Goal: Information Seeking & Learning: Learn about a topic

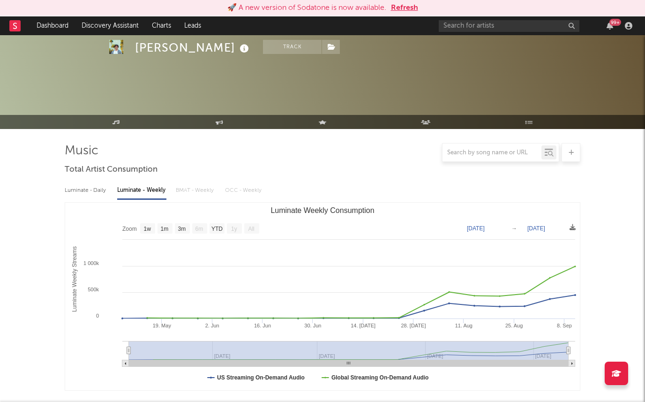
select select "1w"
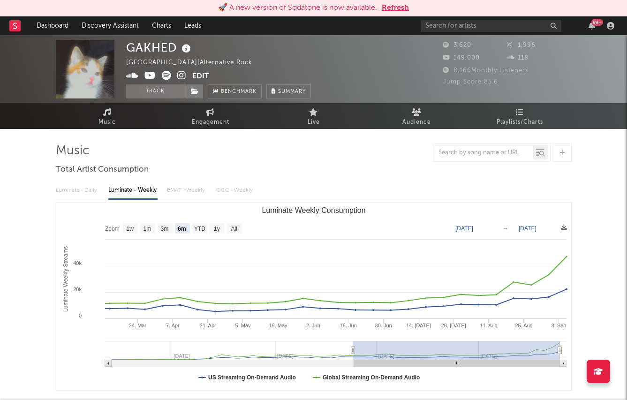
select select "6m"
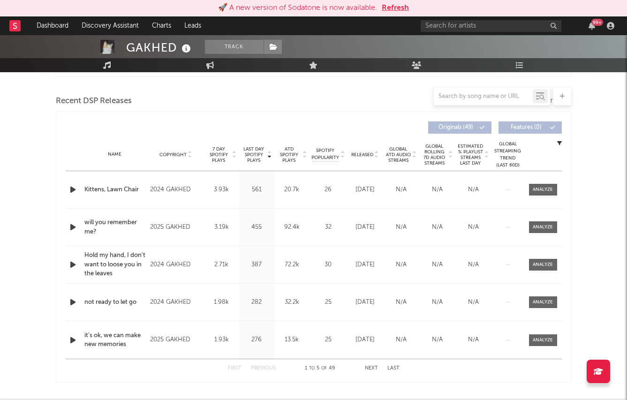
scroll to position [322, 0]
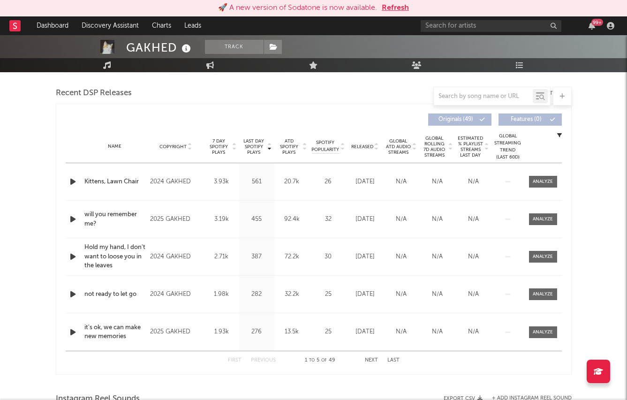
click at [361, 144] on span "Released" at bounding box center [362, 147] width 22 height 6
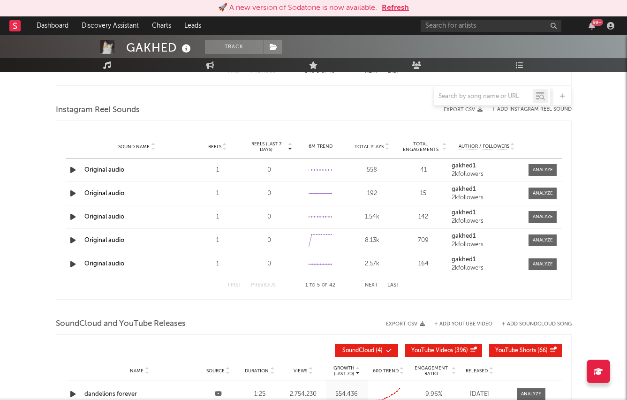
scroll to position [466, 0]
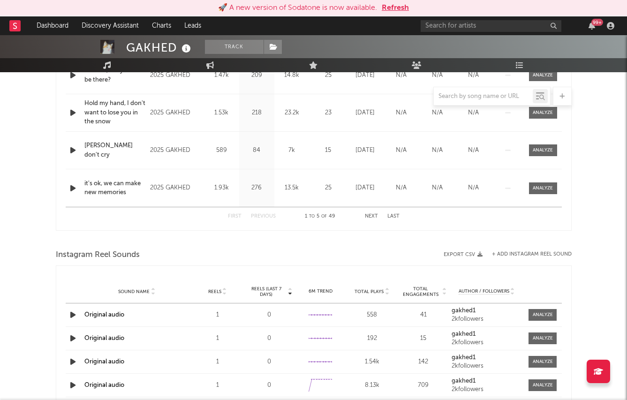
click at [393, 15] on div "🚀 A new version of Sodatone is now available. Refresh" at bounding box center [313, 8] width 627 height 16
click at [393, 10] on button "Refresh" at bounding box center [395, 7] width 27 height 11
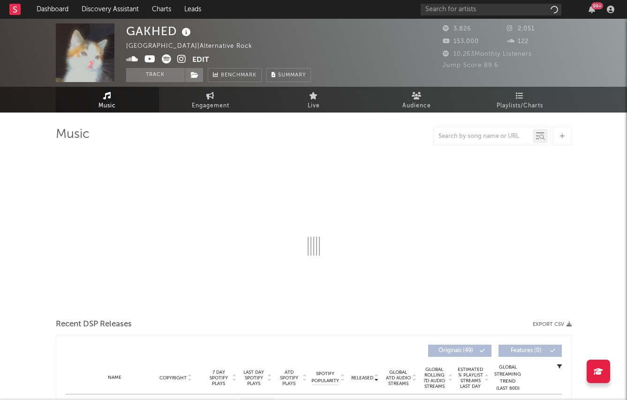
select select "6m"
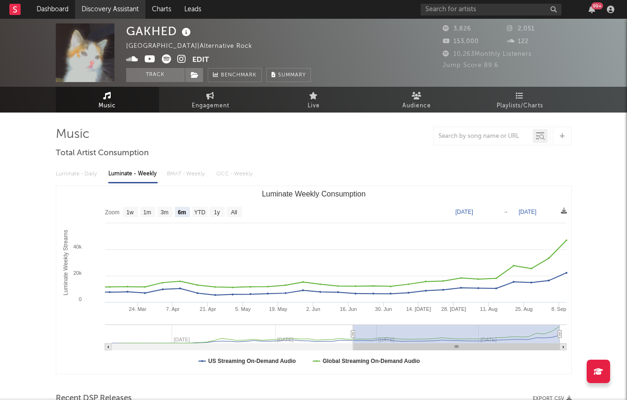
click at [83, 3] on link "Discovery Assistant" at bounding box center [110, 9] width 70 height 19
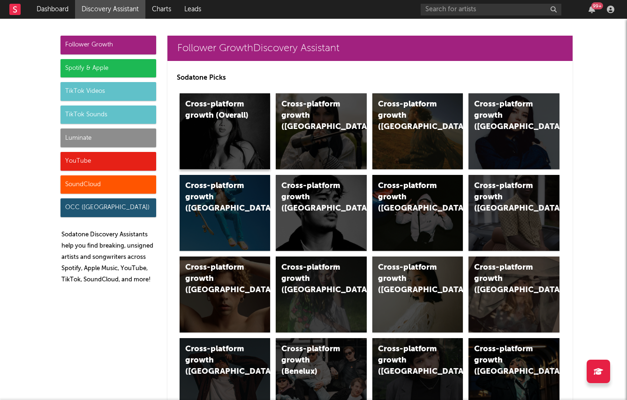
click at [215, 133] on div "Cross-platform growth (Overall)" at bounding box center [225, 131] width 91 height 76
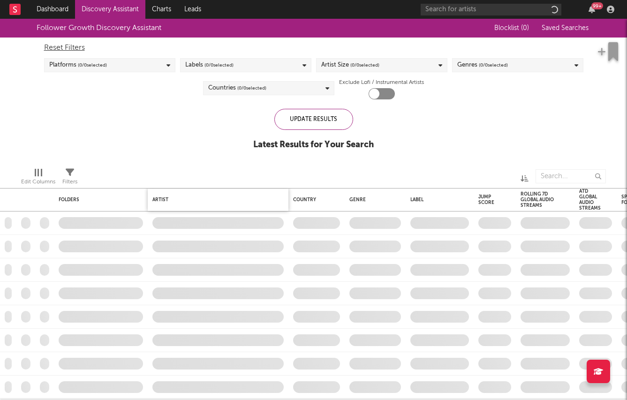
checkbox input "true"
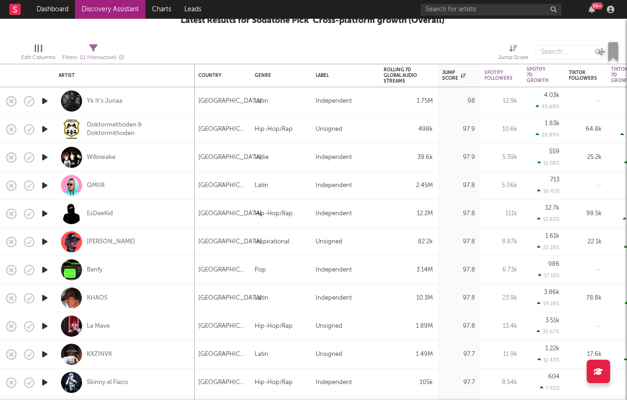
click at [46, 157] on icon "button" at bounding box center [45, 157] width 10 height 12
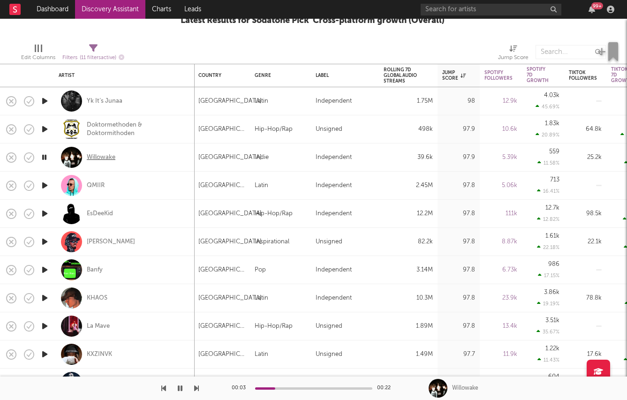
click at [100, 156] on div "Willowake" at bounding box center [101, 157] width 29 height 8
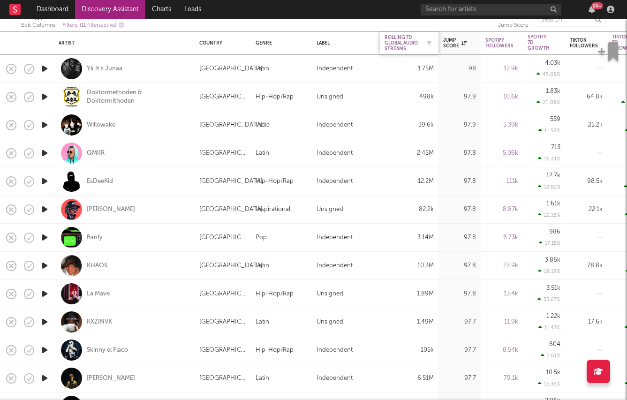
click at [407, 36] on div "Rolling 7D Global Audio Streams" at bounding box center [401, 43] width 35 height 17
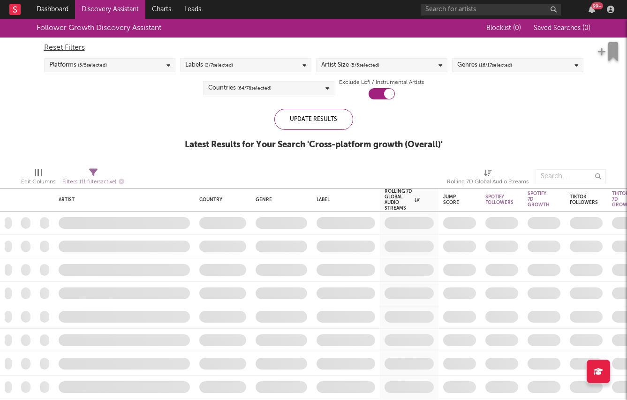
click at [242, 65] on div "Labels ( 3 / 7 selected)" at bounding box center [245, 65] width 131 height 14
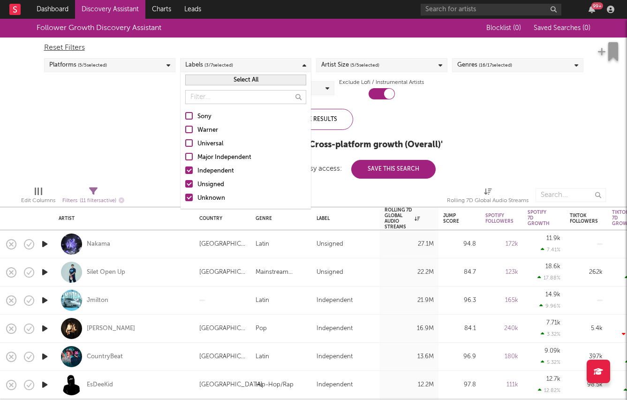
click at [188, 169] on div at bounding box center [189, 170] width 8 height 8
click at [185, 169] on input "Independent" at bounding box center [185, 170] width 0 height 11
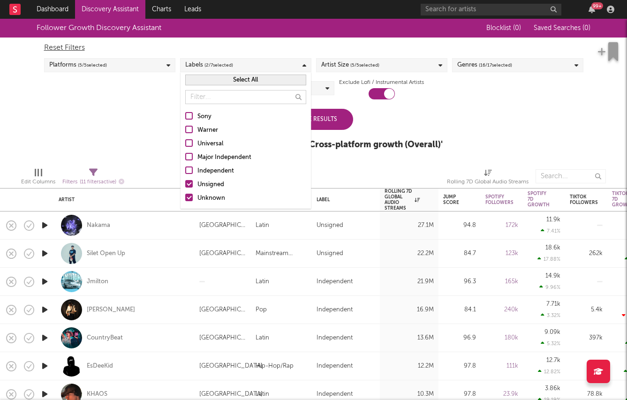
click at [158, 147] on div "Follower Growth Discovery Assistant Blocklist ( 0 ) Saved Searches ( 0 ) Reset …" at bounding box center [313, 89] width 627 height 141
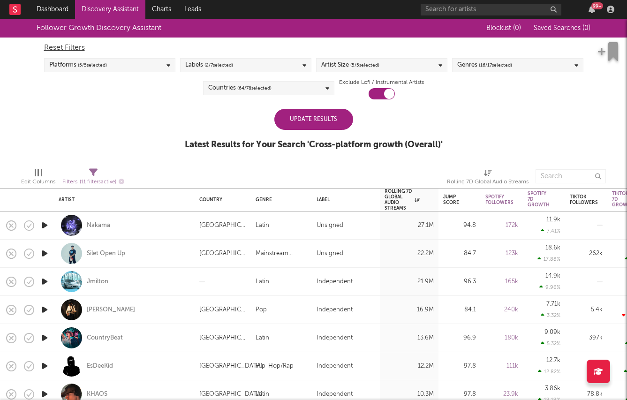
click at [334, 114] on div "Update Results" at bounding box center [313, 119] width 79 height 21
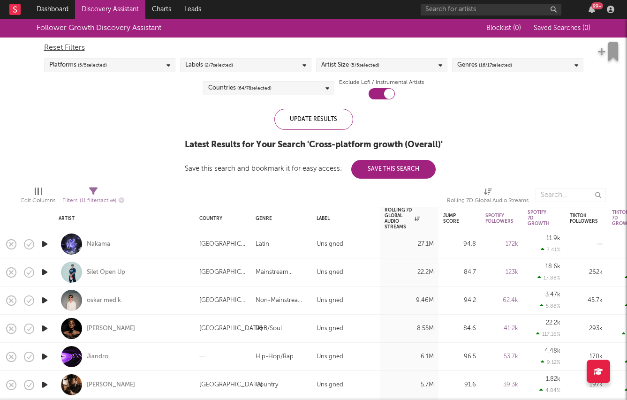
click at [42, 243] on icon "button" at bounding box center [45, 244] width 10 height 12
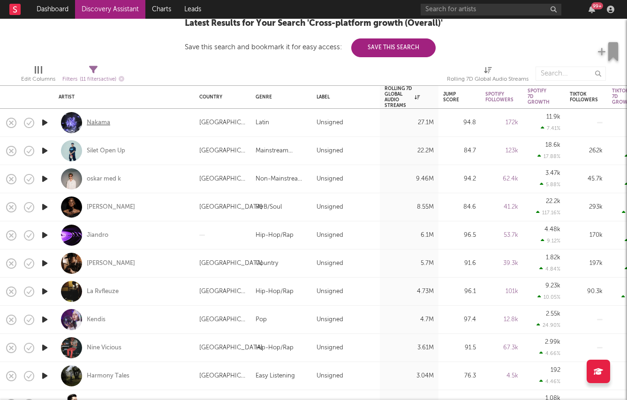
click at [103, 124] on div "Nakama" at bounding box center [98, 123] width 23 height 8
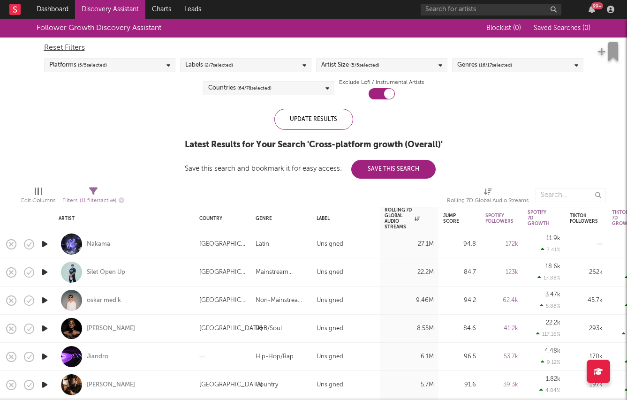
click at [233, 62] on span "( 2 / 7 selected)" at bounding box center [218, 65] width 29 height 11
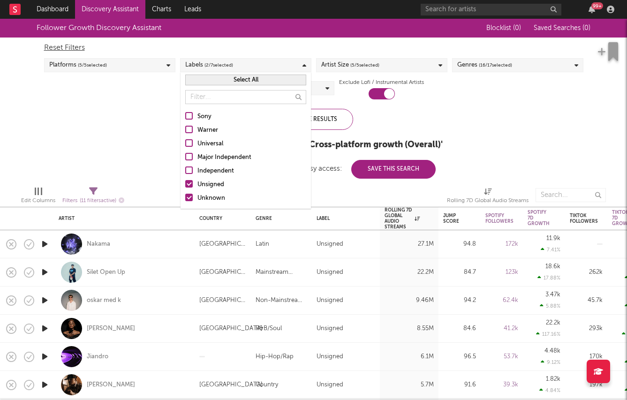
click at [233, 62] on span "( 2 / 7 selected)" at bounding box center [218, 65] width 29 height 11
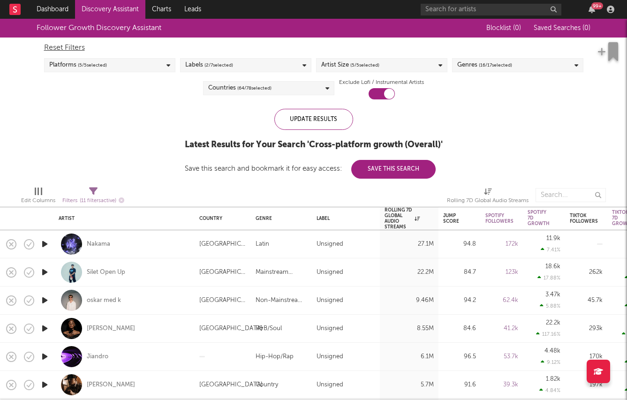
click at [248, 74] on div "Reset Filters Platforms ( 5 / 5 selected) Labels ( 2 / 7 selected) Artist Size …" at bounding box center [313, 69] width 549 height 62
click at [246, 80] on div "Reset Filters Platforms ( 5 / 5 selected) Labels ( 2 / 7 selected) Artist Size …" at bounding box center [313, 69] width 549 height 62
click at [243, 89] on span "( 64 / 78 selected)" at bounding box center [254, 88] width 34 height 11
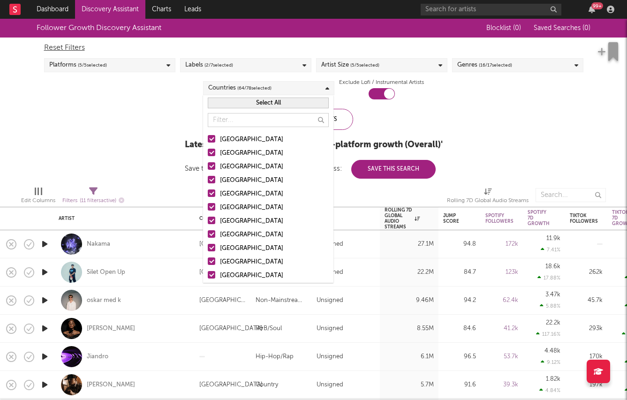
click at [243, 109] on div "Select All" at bounding box center [268, 102] width 130 height 15
click at [243, 105] on button "Select All" at bounding box center [268, 103] width 121 height 11
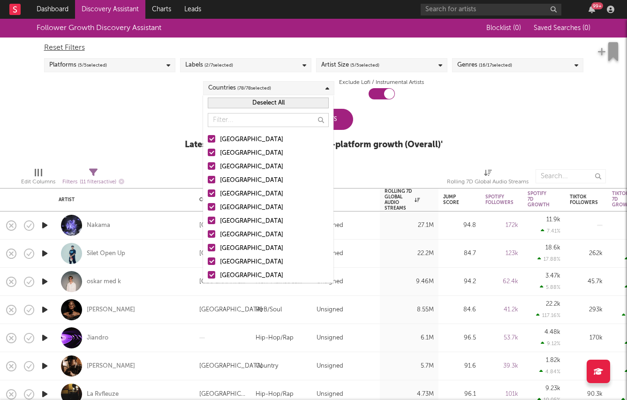
click at [243, 105] on button "Deselect All" at bounding box center [268, 103] width 121 height 11
click at [233, 137] on div "[GEOGRAPHIC_DATA]" at bounding box center [274, 139] width 109 height 11
click at [208, 137] on input "[GEOGRAPHIC_DATA]" at bounding box center [208, 139] width 0 height 11
click at [223, 170] on div "Canada" at bounding box center [274, 166] width 109 height 11
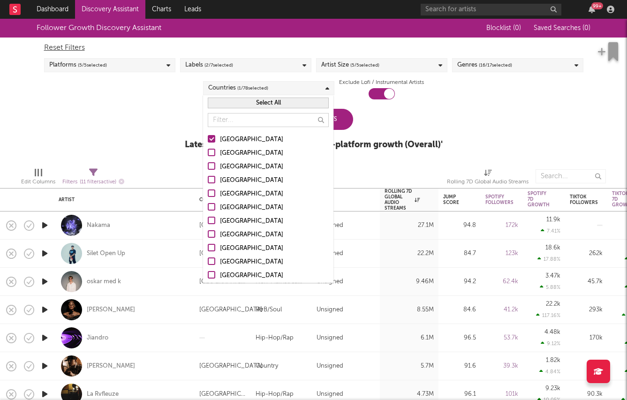
click at [208, 170] on input "Canada" at bounding box center [208, 166] width 0 height 11
click at [223, 172] on div "Canada" at bounding box center [274, 166] width 109 height 11
click at [208, 172] on input "Canada" at bounding box center [208, 166] width 0 height 11
click at [223, 150] on div "[GEOGRAPHIC_DATA]" at bounding box center [274, 153] width 109 height 11
click at [208, 150] on input "[GEOGRAPHIC_DATA]" at bounding box center [208, 153] width 0 height 11
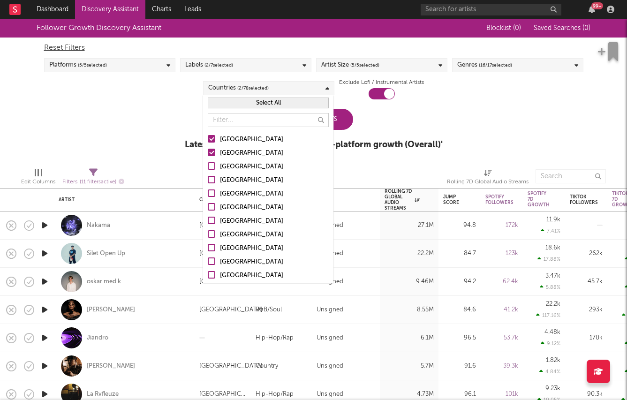
click at [222, 167] on div "Canada" at bounding box center [274, 166] width 109 height 11
click at [208, 167] on input "Canada" at bounding box center [208, 166] width 0 height 11
click at [219, 179] on label "[GEOGRAPHIC_DATA]" at bounding box center [268, 180] width 121 height 11
click at [208, 179] on input "[GEOGRAPHIC_DATA]" at bounding box center [208, 180] width 0 height 11
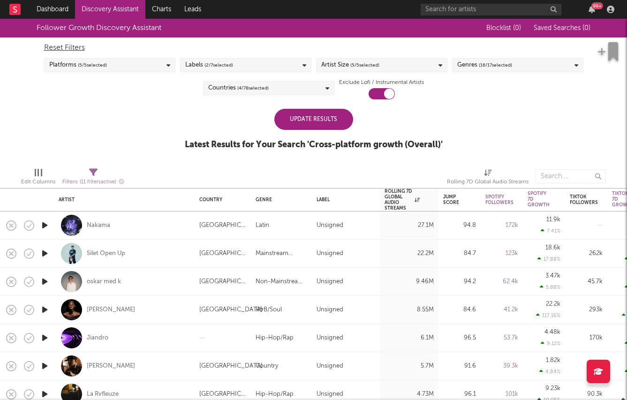
click at [156, 149] on div "Follower Growth Discovery Assistant Blocklist ( 0 ) Saved Searches ( 0 ) Reset …" at bounding box center [313, 89] width 627 height 141
click at [309, 129] on div "Update Results" at bounding box center [313, 119] width 79 height 21
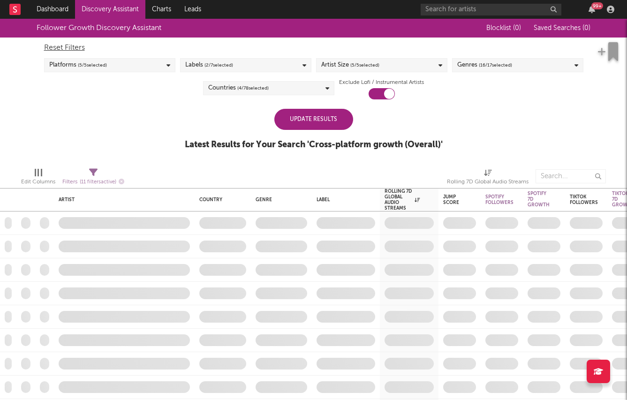
click at [308, 119] on div "Update Results" at bounding box center [313, 119] width 79 height 21
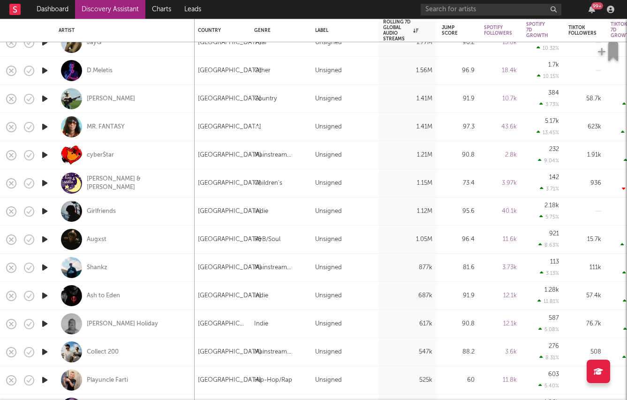
click at [41, 204] on div at bounding box center [44, 211] width 19 height 28
select select "1w"
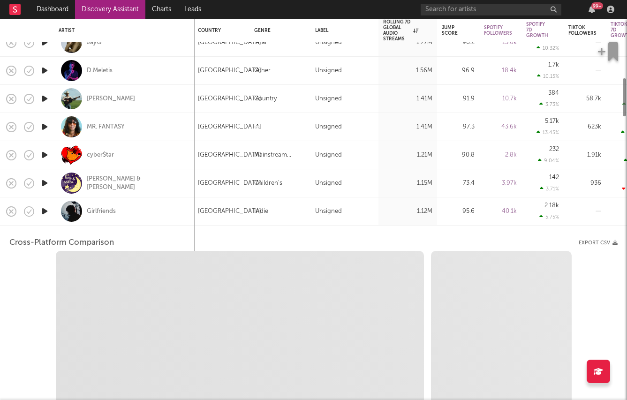
click at [42, 210] on icon "button" at bounding box center [45, 211] width 10 height 12
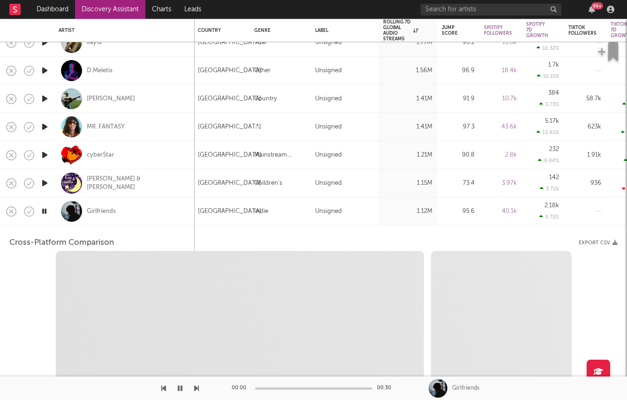
click at [147, 224] on div "Girlfriends" at bounding box center [124, 211] width 131 height 28
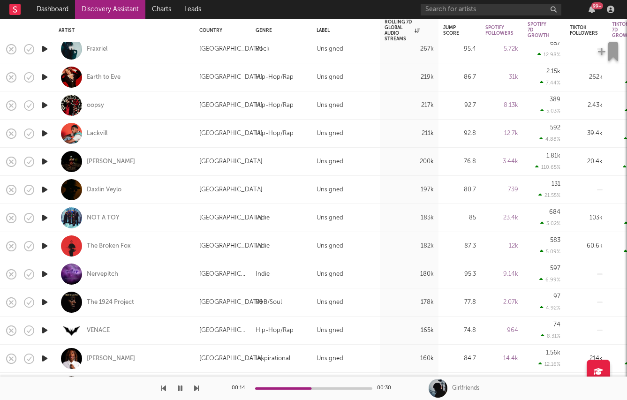
click at [41, 159] on icon "button" at bounding box center [45, 162] width 10 height 12
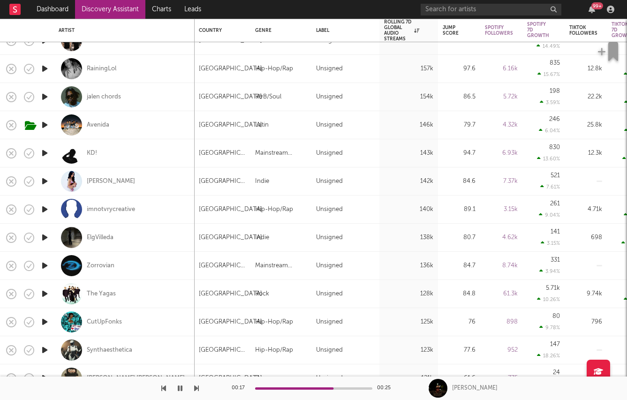
click at [47, 126] on icon "button" at bounding box center [45, 125] width 10 height 12
click at [90, 125] on div "Avenida" at bounding box center [98, 125] width 23 height 8
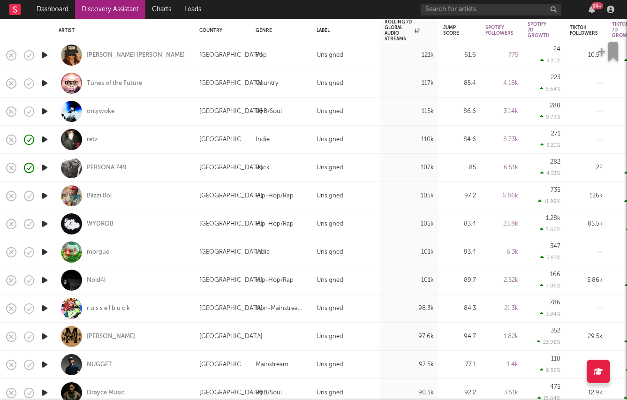
click at [42, 165] on icon "button" at bounding box center [45, 168] width 10 height 12
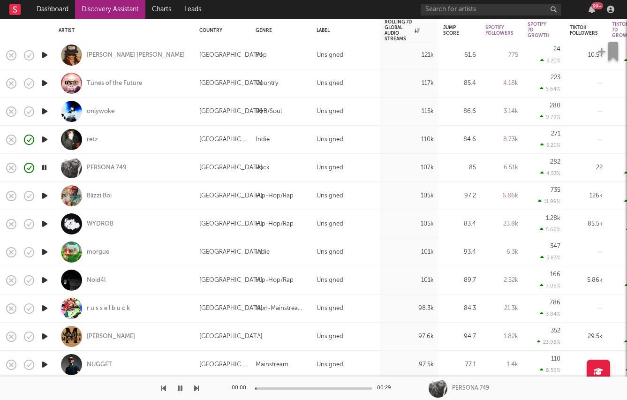
click at [98, 167] on div "PERSONA 749" at bounding box center [107, 168] width 40 height 8
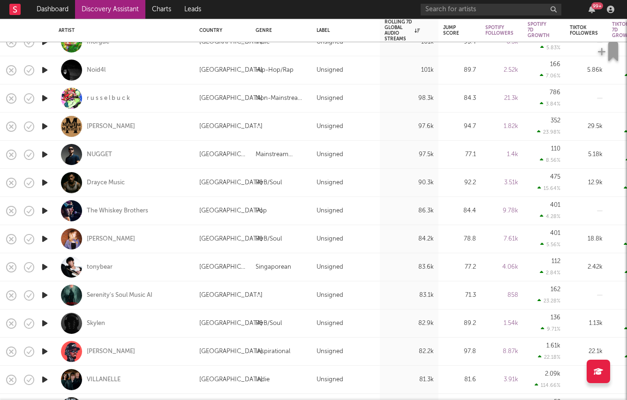
click at [45, 236] on icon "button" at bounding box center [45, 239] width 10 height 12
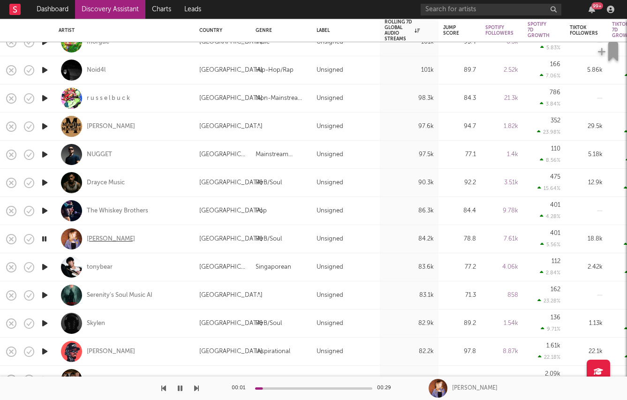
click at [112, 239] on div "Macy Todd" at bounding box center [111, 239] width 48 height 8
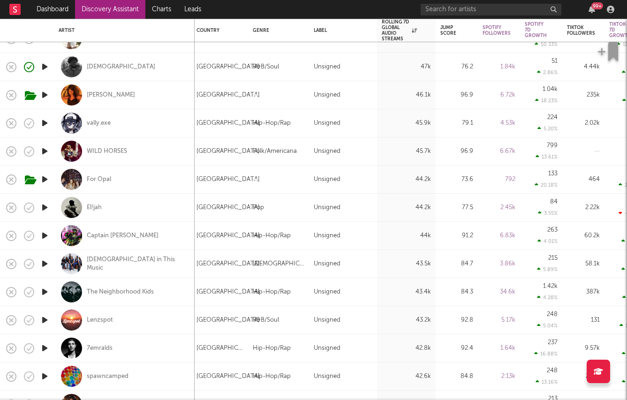
click at [43, 150] on icon "button" at bounding box center [45, 151] width 10 height 12
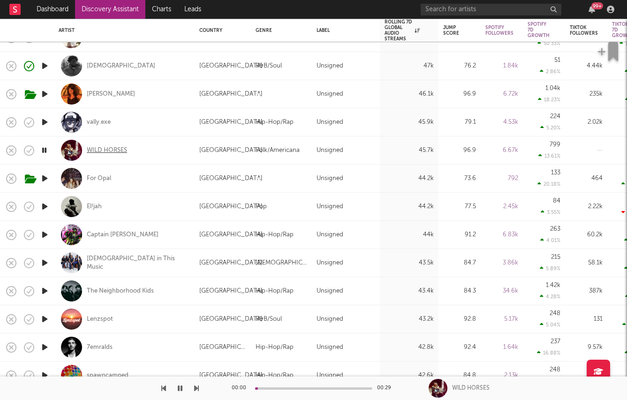
click at [90, 151] on div "WILD HORSES" at bounding box center [107, 150] width 40 height 8
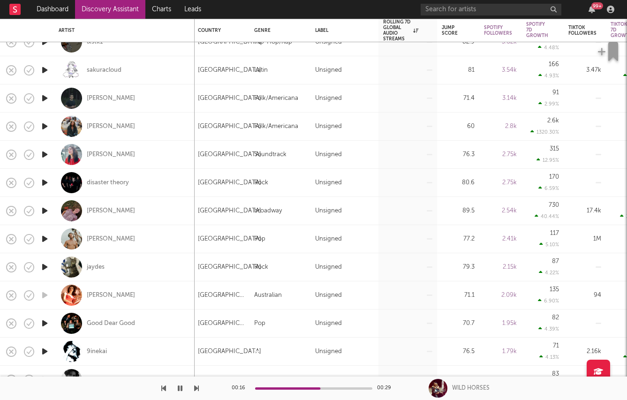
click at [98, 11] on link "Discovery Assistant" at bounding box center [110, 9] width 70 height 19
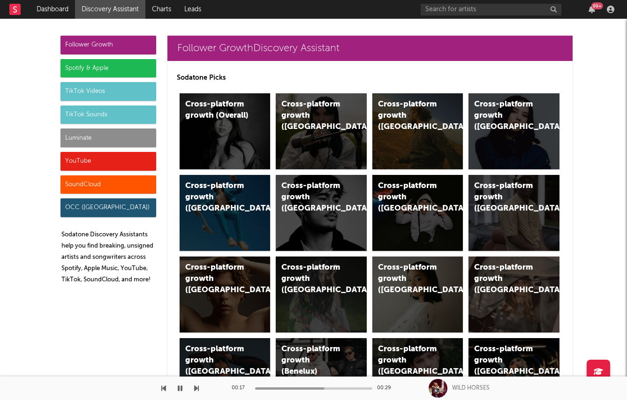
click at [94, 68] on div "Spotify & Apple" at bounding box center [108, 68] width 96 height 19
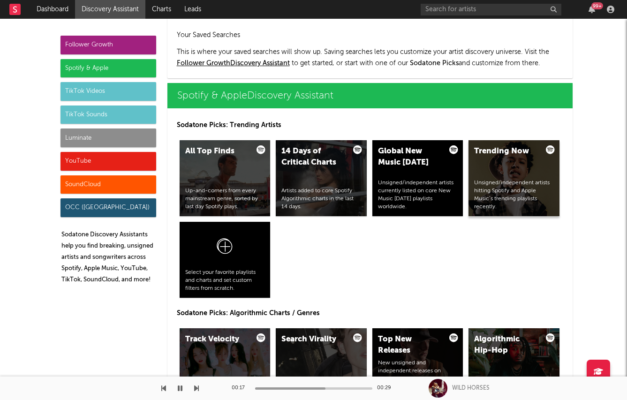
scroll to position [937, 0]
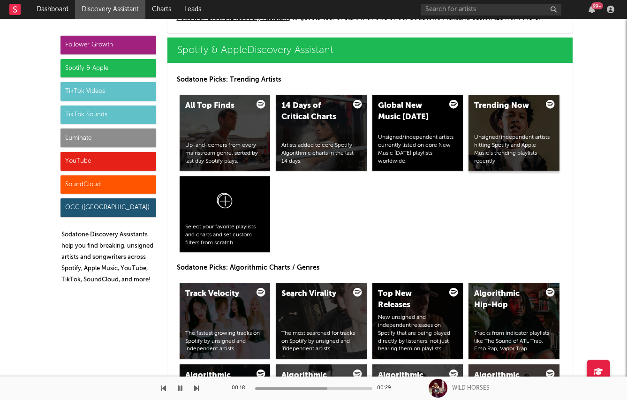
click at [507, 129] on div "Trending Now Unsigned/independent artists hitting Spotify and Apple Music’s tre…" at bounding box center [513, 133] width 91 height 76
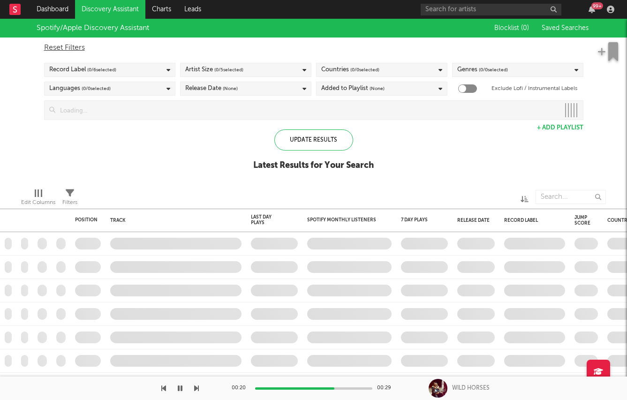
click at [110, 72] on span "( 0 / 6 selected)" at bounding box center [101, 69] width 29 height 11
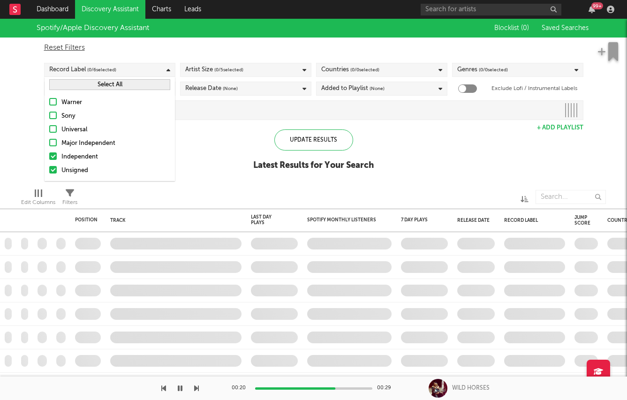
checkbox input "true"
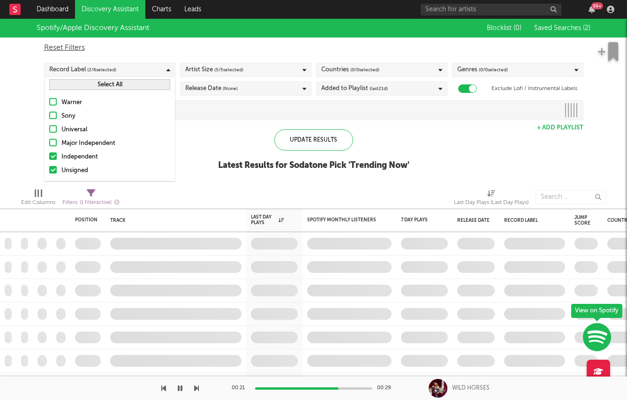
click at [86, 152] on div "Independent" at bounding box center [115, 156] width 109 height 11
click at [49, 152] on input "Independent" at bounding box center [49, 156] width 0 height 11
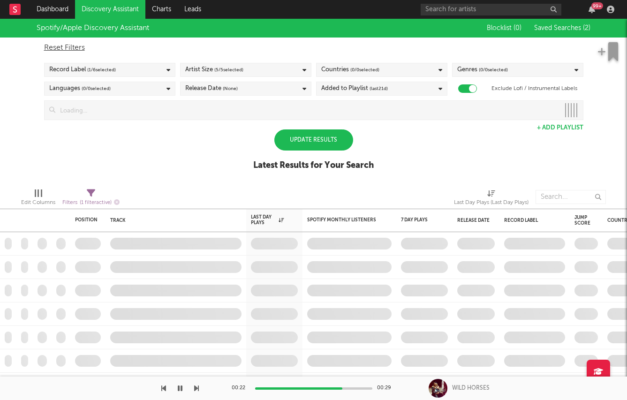
click at [291, 138] on div "Update Results" at bounding box center [313, 139] width 79 height 21
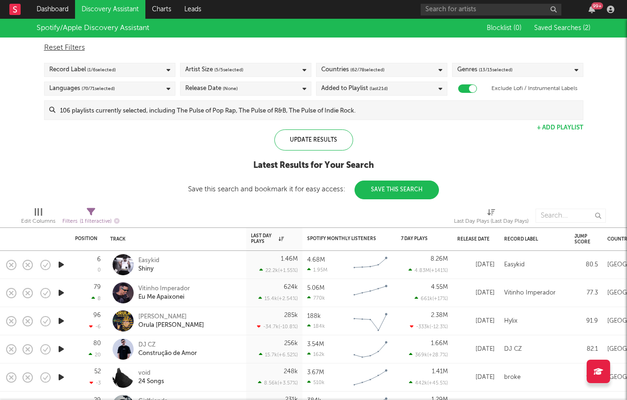
click at [58, 263] on icon "button" at bounding box center [61, 265] width 10 height 12
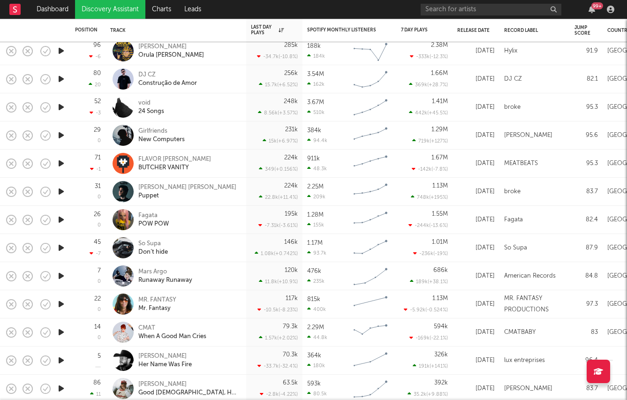
click at [62, 219] on icon "button" at bounding box center [61, 220] width 10 height 12
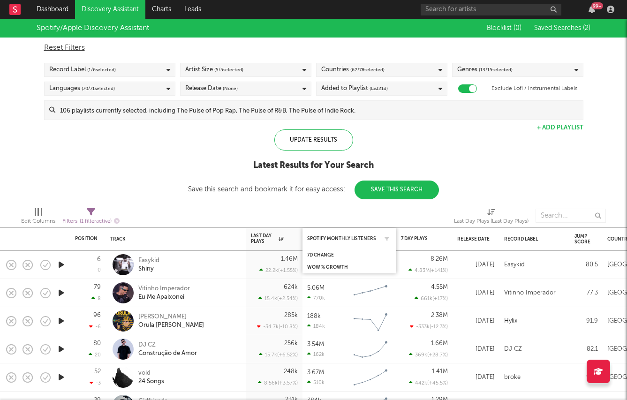
click at [325, 234] on div "Spotify Monthly Listeners" at bounding box center [349, 238] width 84 height 18
click at [328, 239] on div "Spotify Monthly Listeners" at bounding box center [342, 239] width 70 height 6
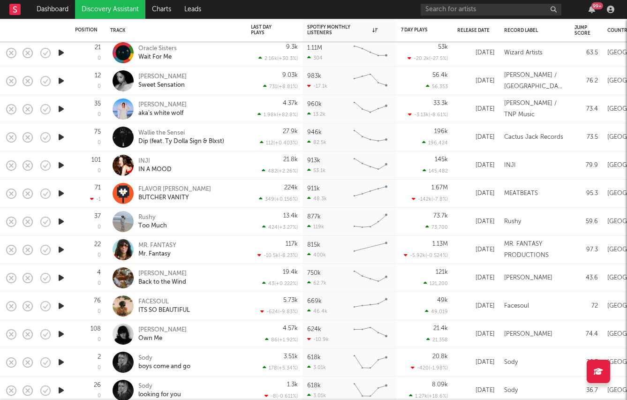
click at [60, 164] on icon "button" at bounding box center [61, 165] width 10 height 12
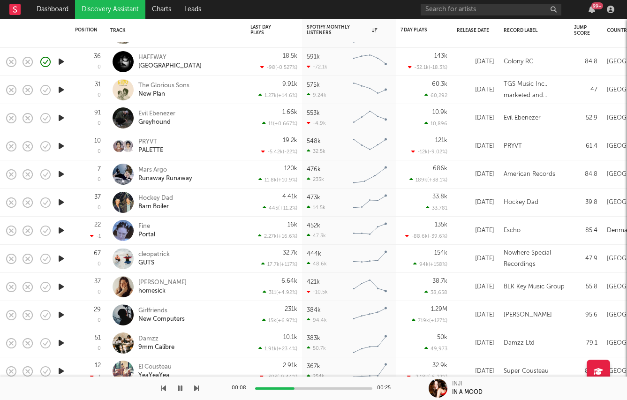
click at [60, 199] on icon "button" at bounding box center [61, 202] width 10 height 12
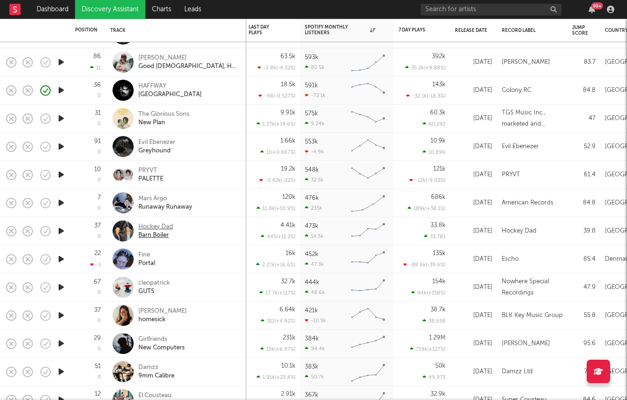
click at [145, 227] on div "Hockey Dad" at bounding box center [155, 227] width 35 height 8
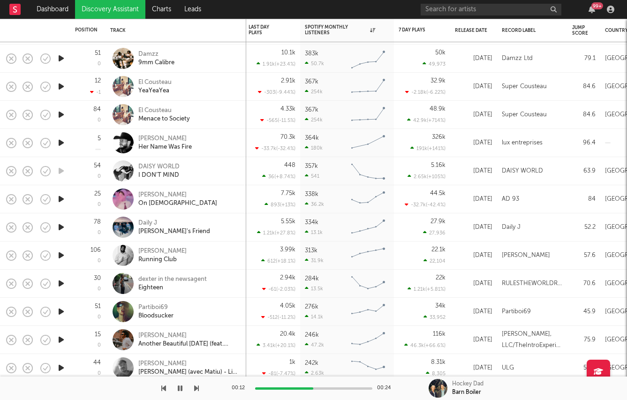
click at [58, 283] on icon "button" at bounding box center [61, 284] width 10 height 12
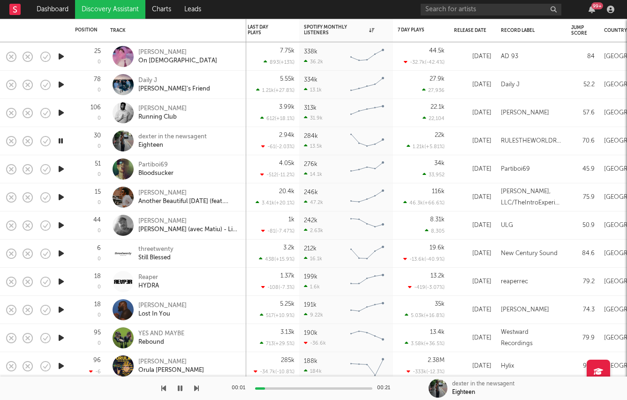
click at [60, 305] on icon "button" at bounding box center [61, 310] width 10 height 12
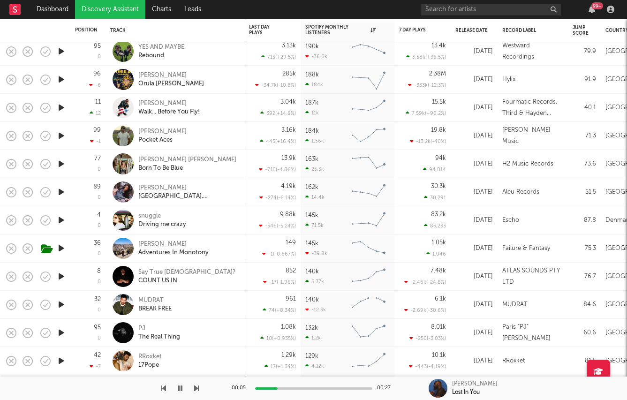
click at [61, 217] on icon "button" at bounding box center [61, 220] width 10 height 12
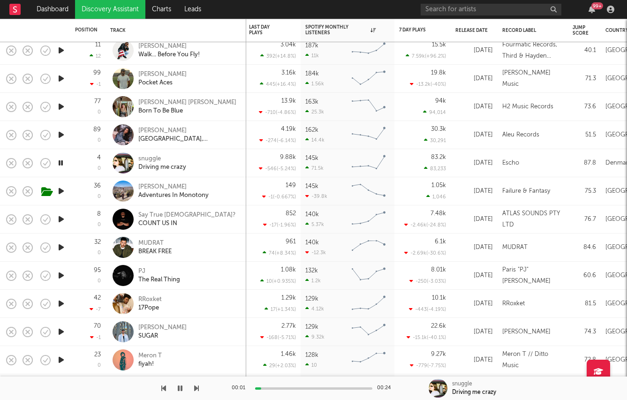
click at [61, 273] on icon "button" at bounding box center [61, 276] width 10 height 12
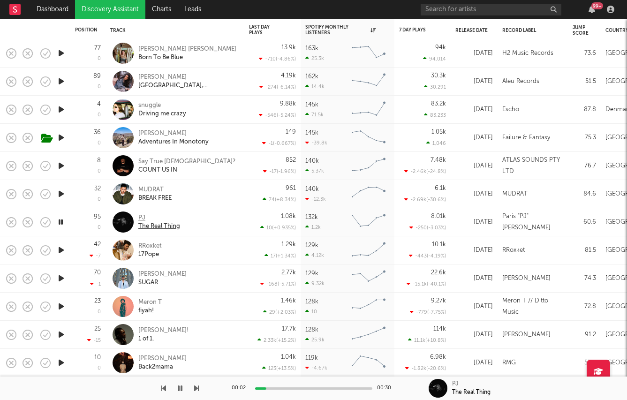
click at [141, 218] on div "PJ" at bounding box center [159, 218] width 42 height 8
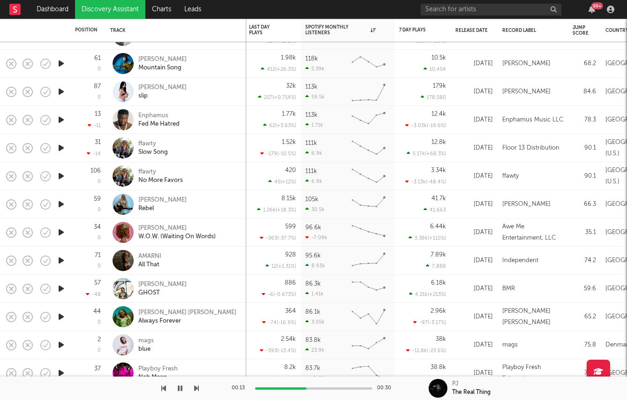
click at [58, 282] on div at bounding box center [61, 289] width 19 height 28
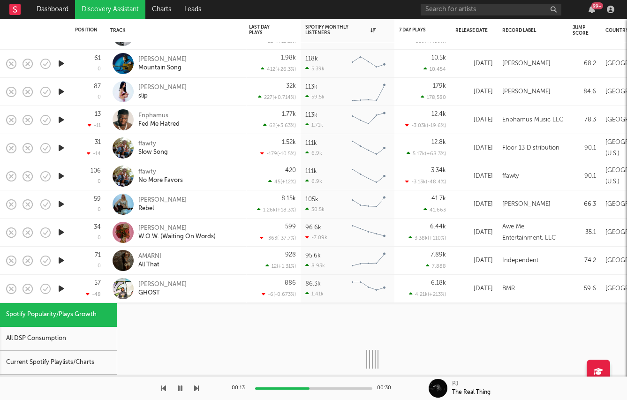
click at [58, 283] on icon "button" at bounding box center [61, 289] width 10 height 12
select select "1w"
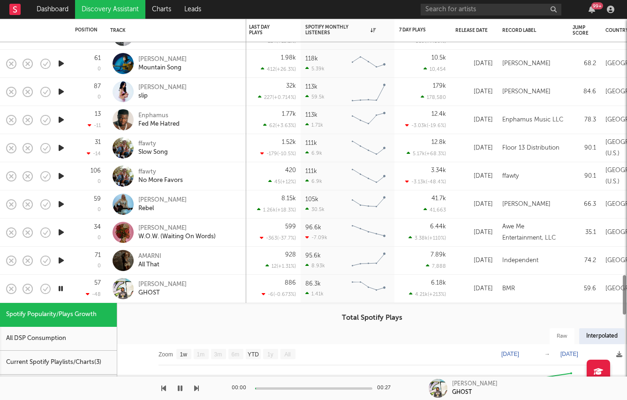
click at [88, 290] on div "57 -48" at bounding box center [88, 289] width 26 height 28
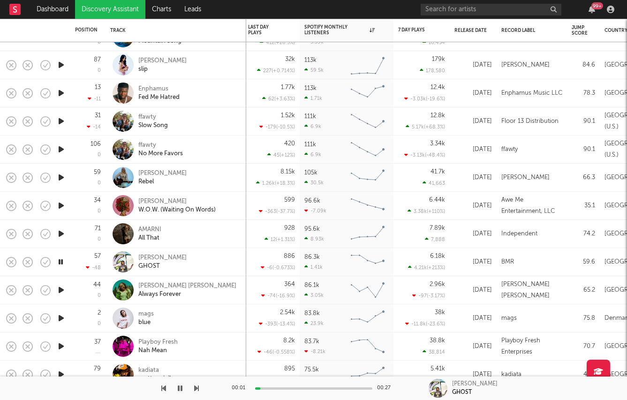
click at [61, 290] on icon "button" at bounding box center [61, 290] width 10 height 12
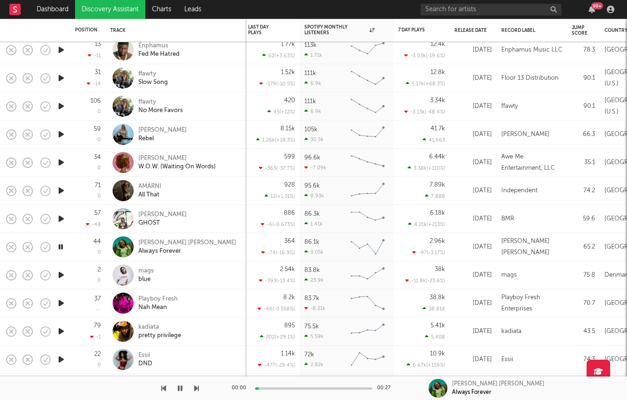
click at [60, 215] on icon "button" at bounding box center [61, 219] width 10 height 12
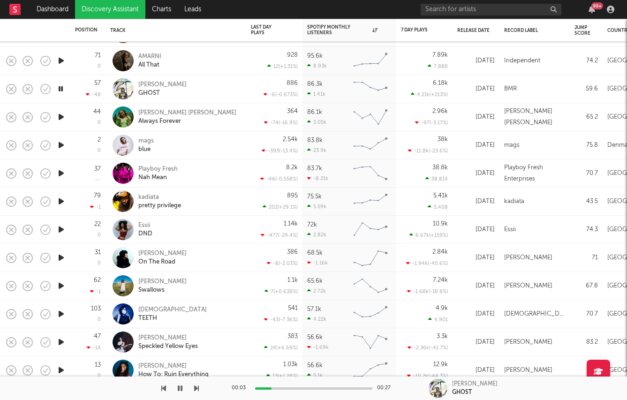
click at [63, 257] on icon "button" at bounding box center [61, 258] width 10 height 12
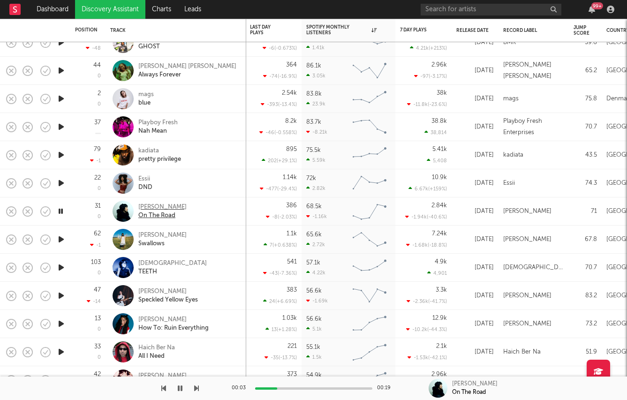
click at [154, 205] on div "[PERSON_NAME]" at bounding box center [162, 207] width 48 height 8
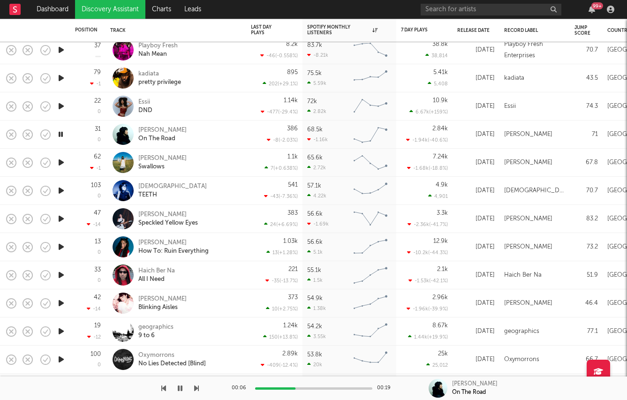
click at [62, 217] on icon "button" at bounding box center [61, 219] width 10 height 12
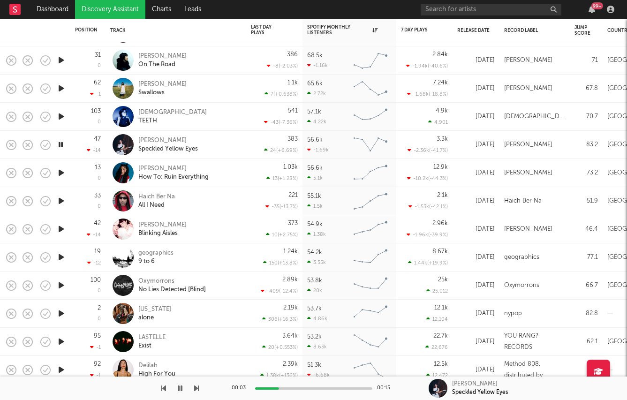
click at [59, 171] on icon "button" at bounding box center [61, 173] width 10 height 12
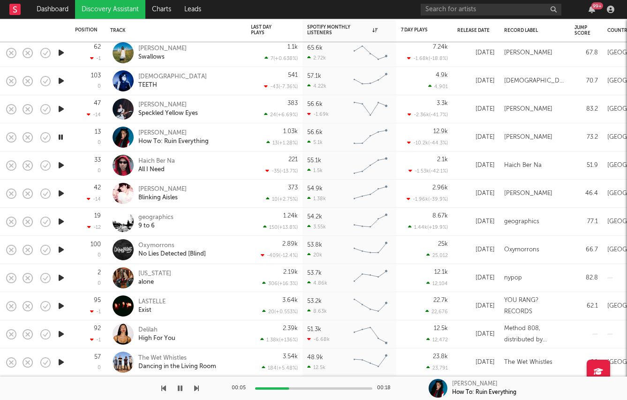
click at [58, 274] on icon "button" at bounding box center [61, 278] width 10 height 12
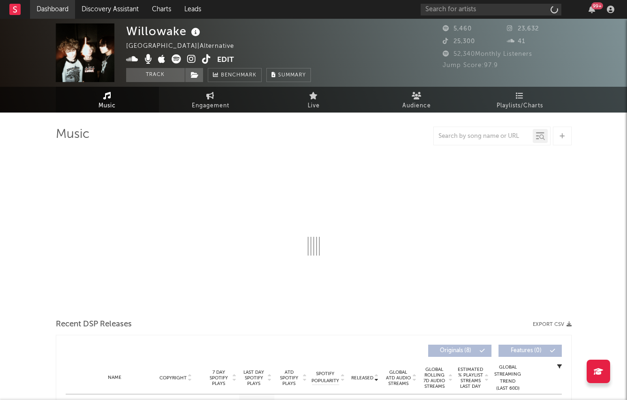
select select "1w"
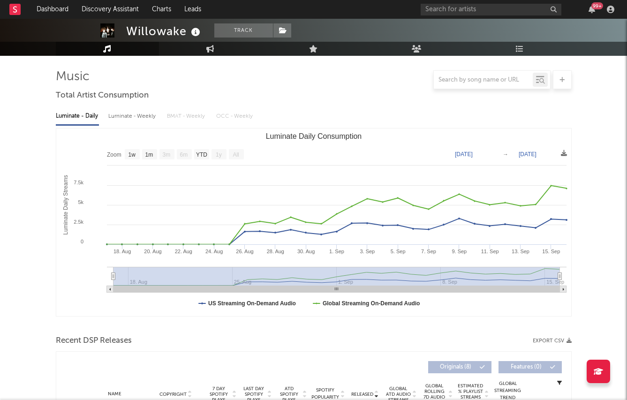
scroll to position [75, 0]
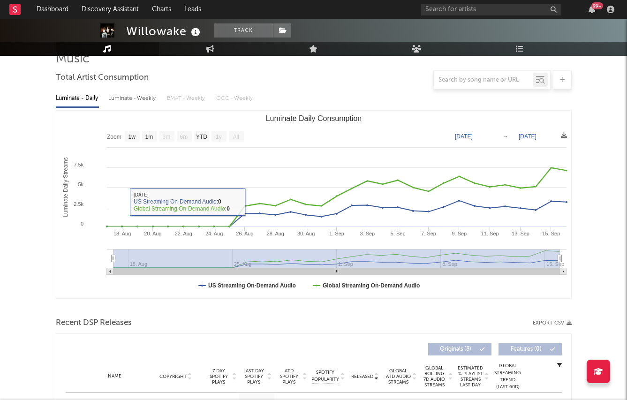
click at [118, 105] on div "Luminate - Weekly" at bounding box center [132, 98] width 49 height 16
select select "1w"
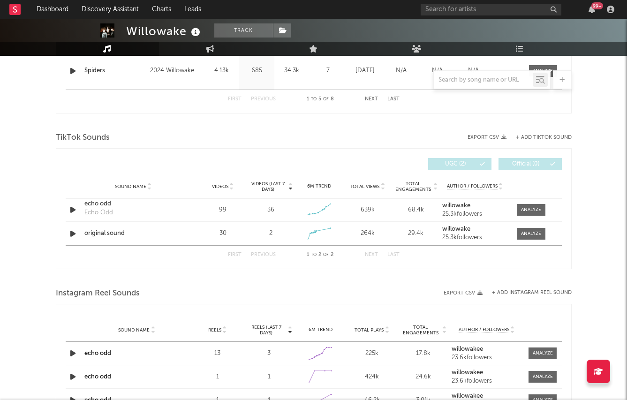
scroll to position [591, 0]
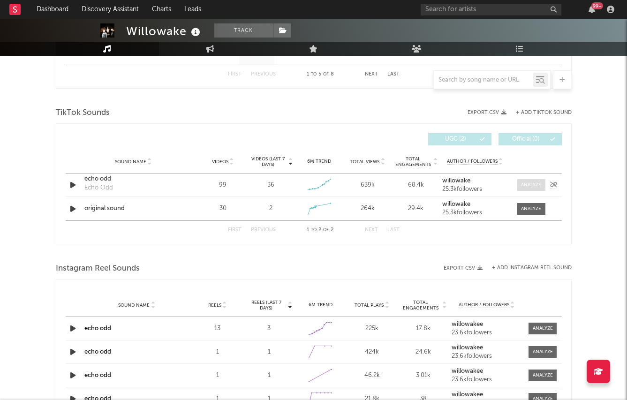
click at [527, 179] on span at bounding box center [531, 185] width 28 height 12
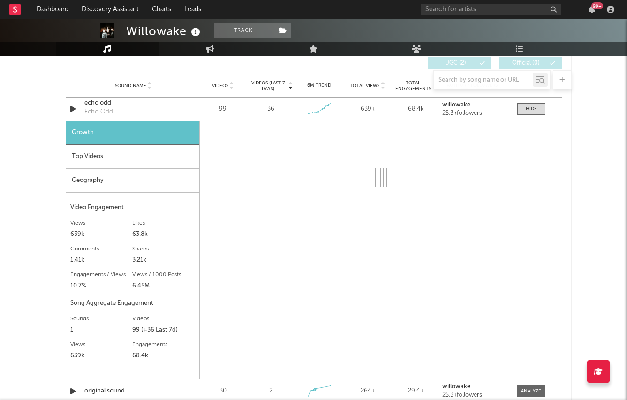
scroll to position [674, 0]
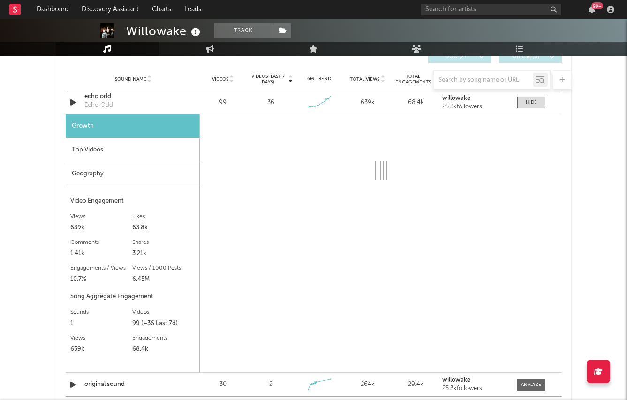
select select "1w"
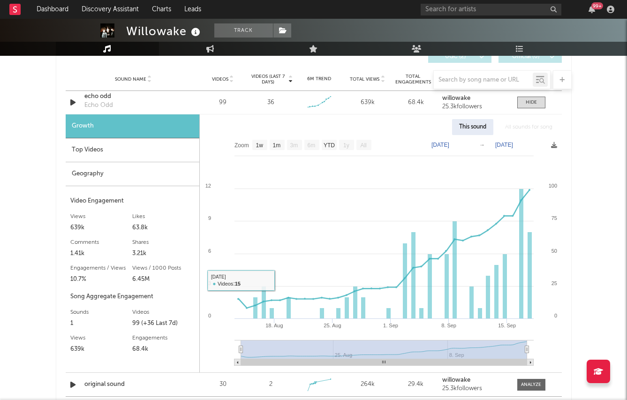
click at [165, 163] on div "Geography" at bounding box center [133, 174] width 134 height 24
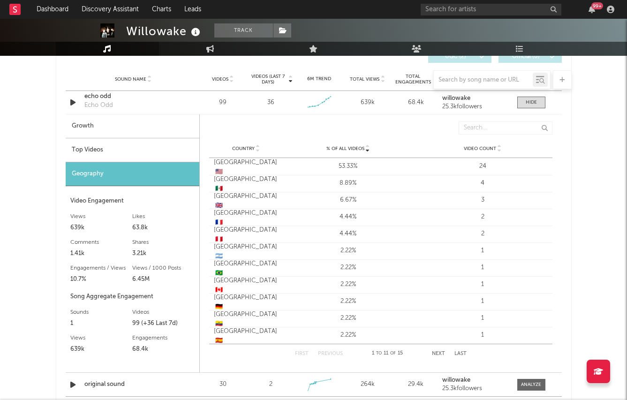
click at [165, 157] on div "Top Videos" at bounding box center [133, 150] width 134 height 24
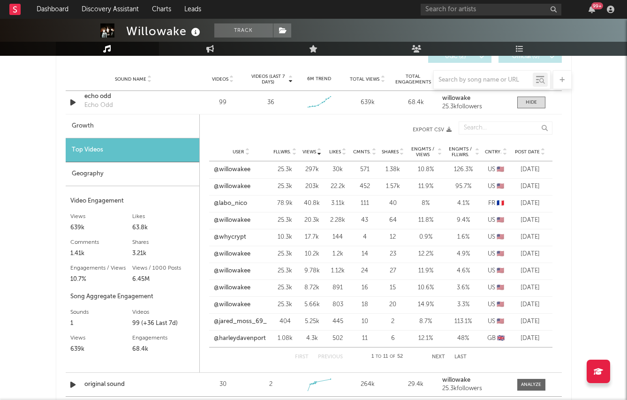
click at [110, 150] on div "Top Videos" at bounding box center [133, 150] width 134 height 24
click at [519, 103] on span at bounding box center [531, 103] width 28 height 12
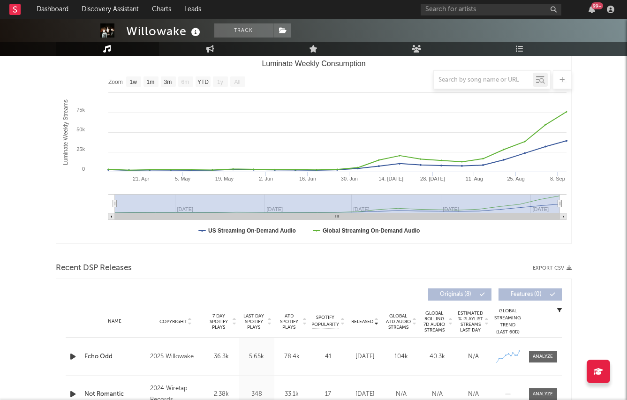
scroll to position [0, 0]
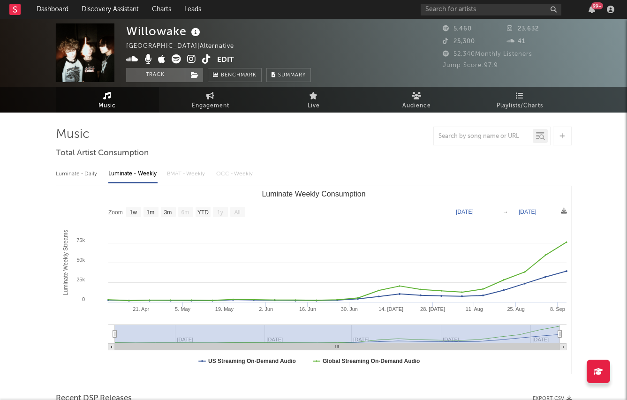
click at [189, 59] on icon at bounding box center [191, 58] width 9 height 9
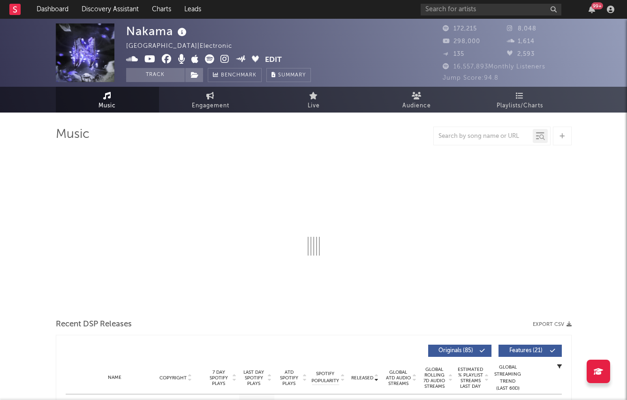
select select "6m"
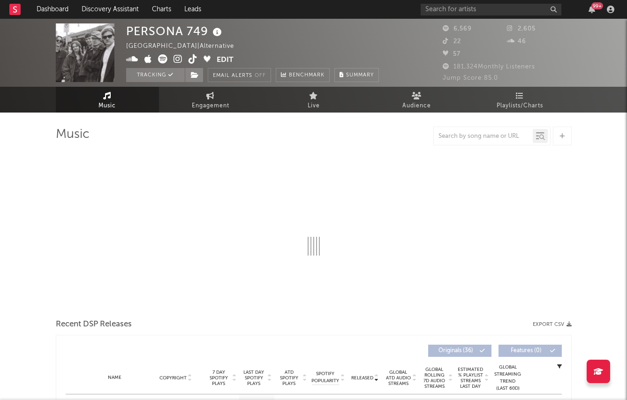
select select "6m"
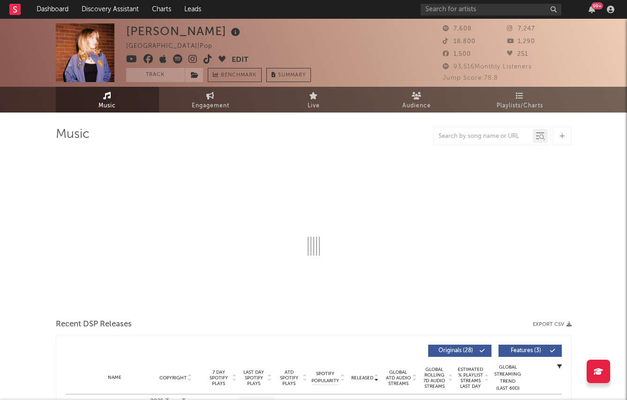
select select "6m"
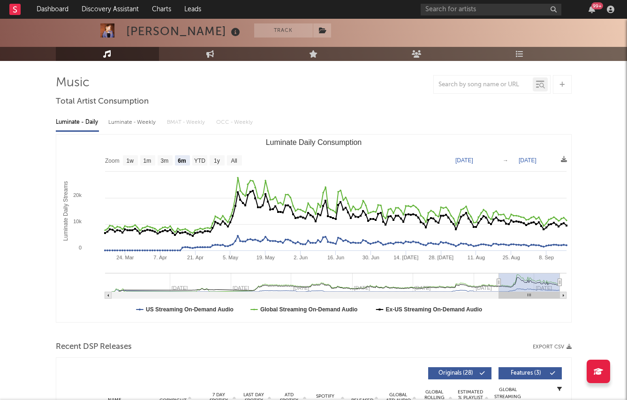
scroll to position [49, 0]
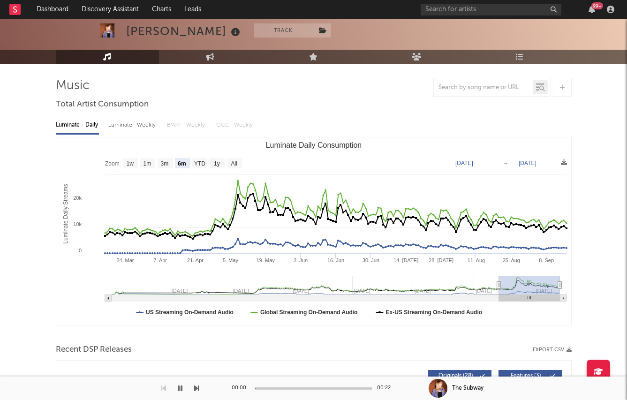
click at [130, 128] on div "Luminate - Weekly" at bounding box center [132, 125] width 49 height 16
select select "6m"
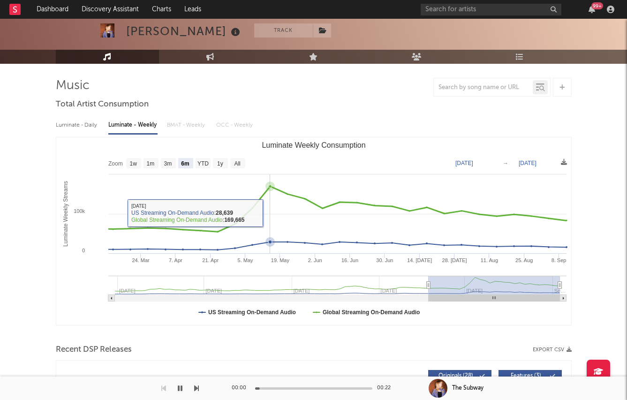
scroll to position [330, 0]
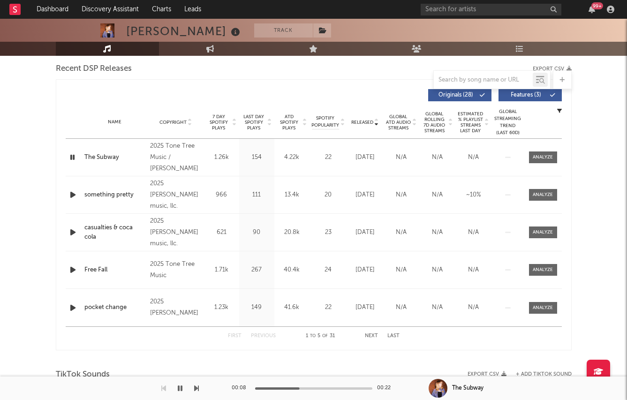
drag, startPoint x: 70, startPoint y: 193, endPoint x: 265, endPoint y: 121, distance: 207.4
click at [265, 121] on div "Released Copyright 7 Day Spotify Plays Last Day Spotify Plays ATD Spotify Plays…" at bounding box center [314, 214] width 496 height 261
click at [261, 120] on span "Last Day Spotify Plays" at bounding box center [253, 122] width 25 height 17
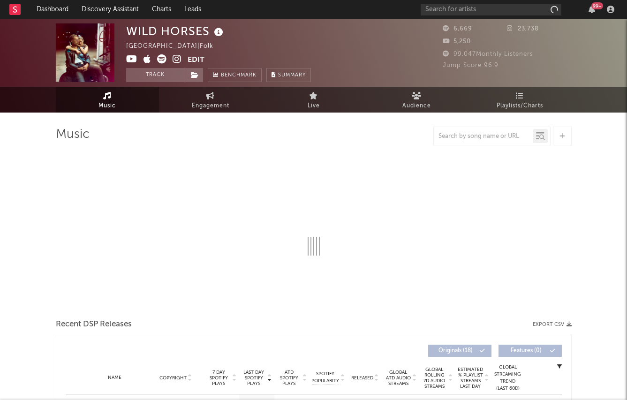
select select "6m"
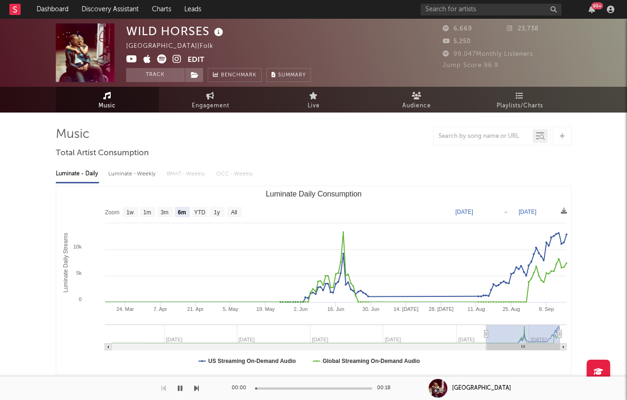
click at [127, 182] on div "Luminate - Daily Luminate - Weekly BMAT - Weekly OCC - Weekly Zoom 1w 1m 3m 6m …" at bounding box center [314, 268] width 516 height 215
click at [125, 173] on div "Luminate - Weekly" at bounding box center [132, 174] width 49 height 16
select select "1w"
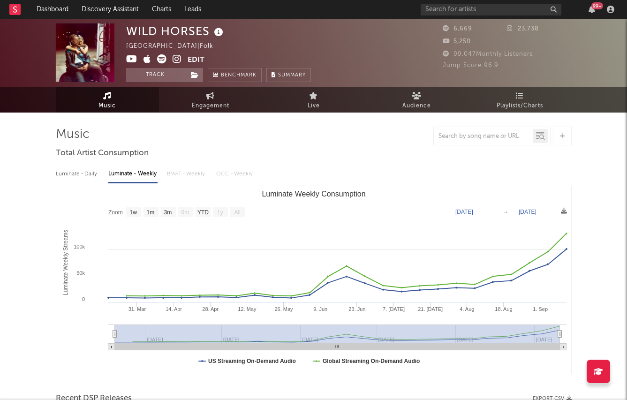
click at [175, 56] on icon at bounding box center [177, 58] width 9 height 9
click at [133, 55] on icon at bounding box center [131, 58] width 11 height 9
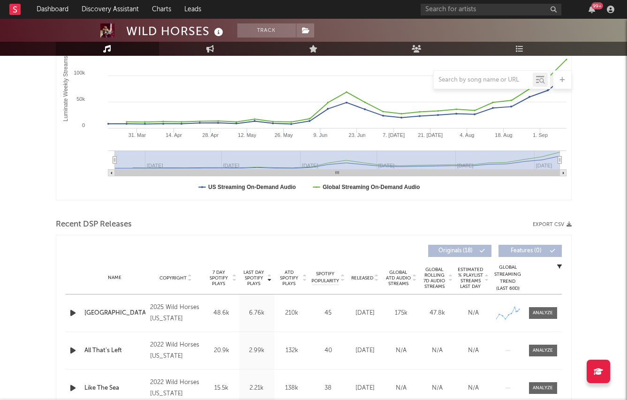
scroll to position [66, 0]
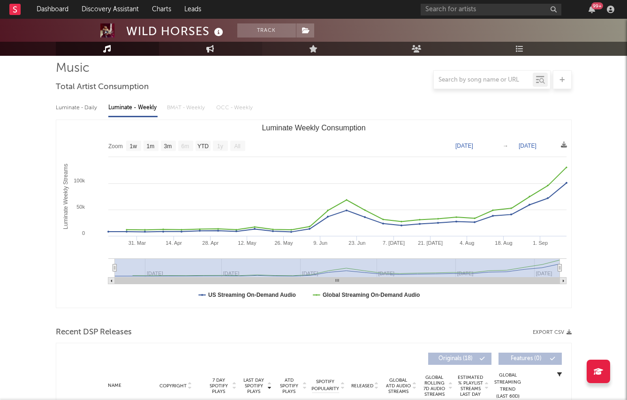
click at [207, 52] on icon at bounding box center [210, 49] width 8 height 8
select select "1w"
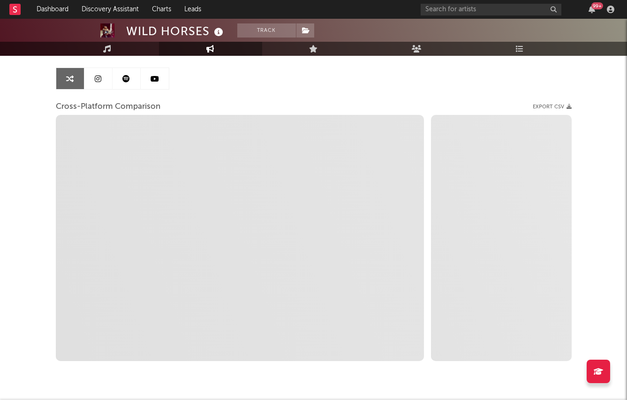
scroll to position [89, 0]
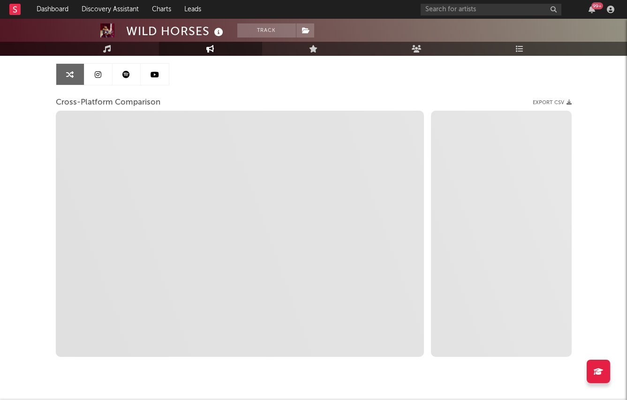
select select "1m"
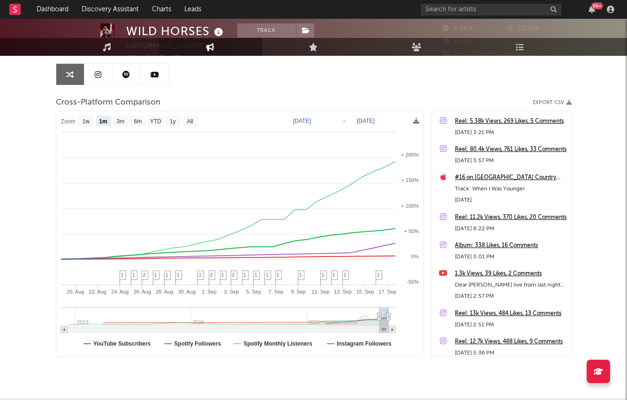
scroll to position [0, 0]
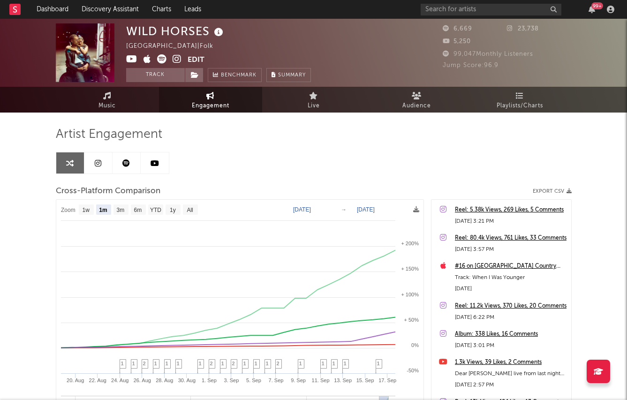
click at [177, 63] on icon at bounding box center [177, 58] width 9 height 9
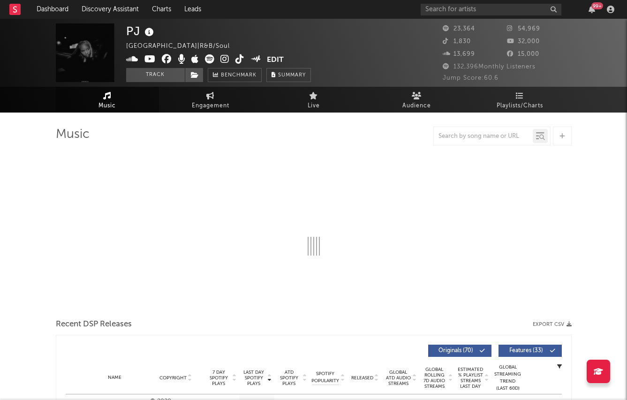
select select "6m"
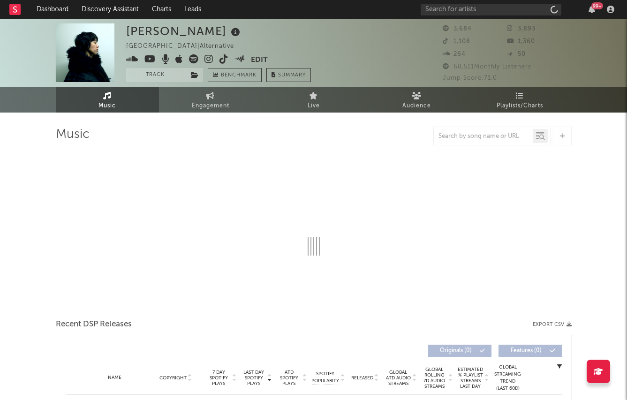
select select "6m"
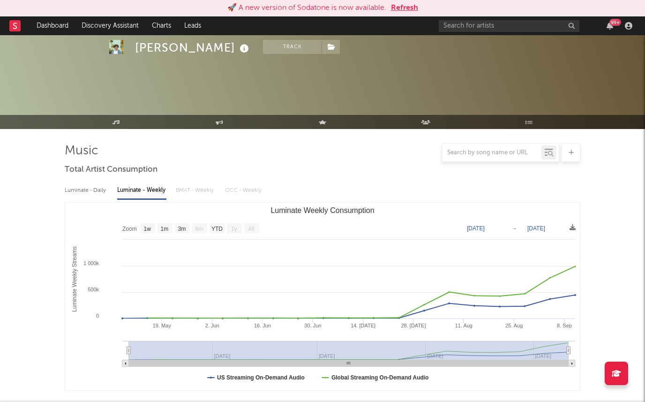
select select "1w"
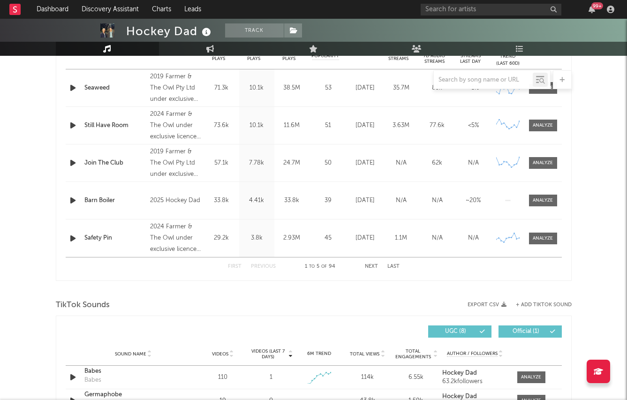
scroll to position [319, 0]
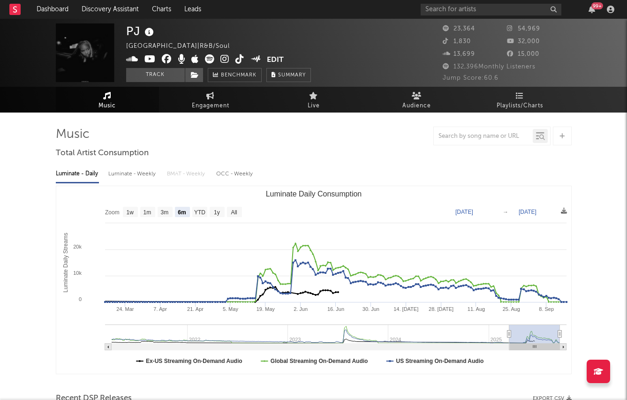
select select "6m"
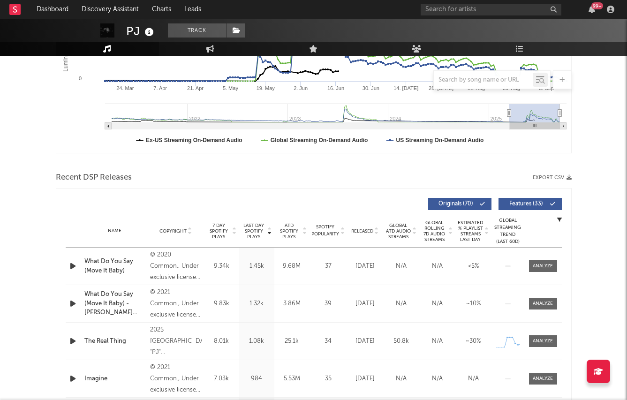
scroll to position [221, 0]
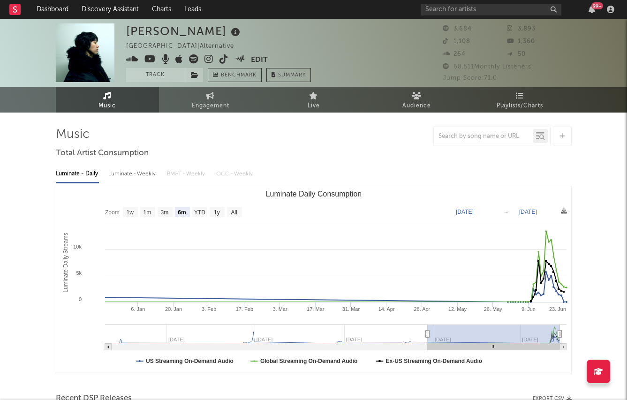
select select "6m"
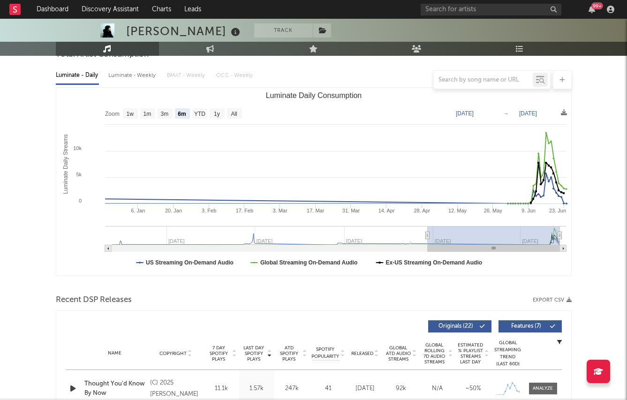
scroll to position [23, 0]
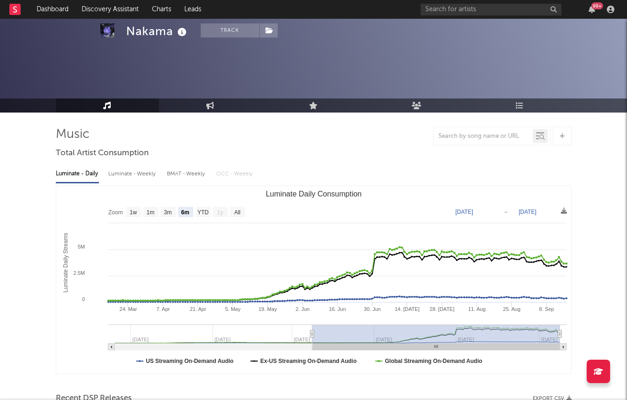
select select "6m"
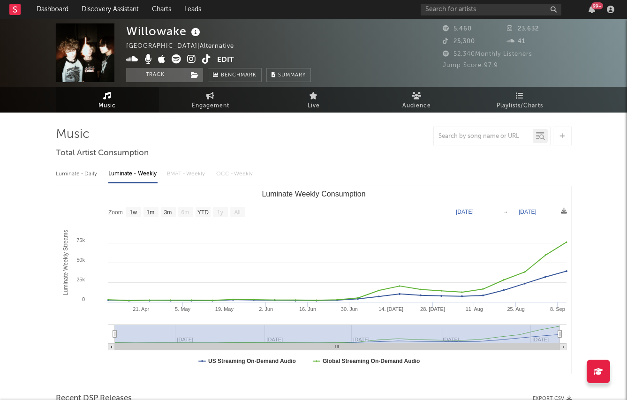
select select "1w"
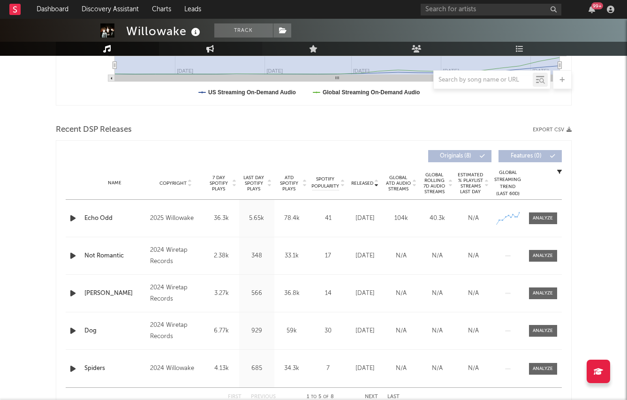
scroll to position [329, 0]
